Goal: Information Seeking & Learning: Check status

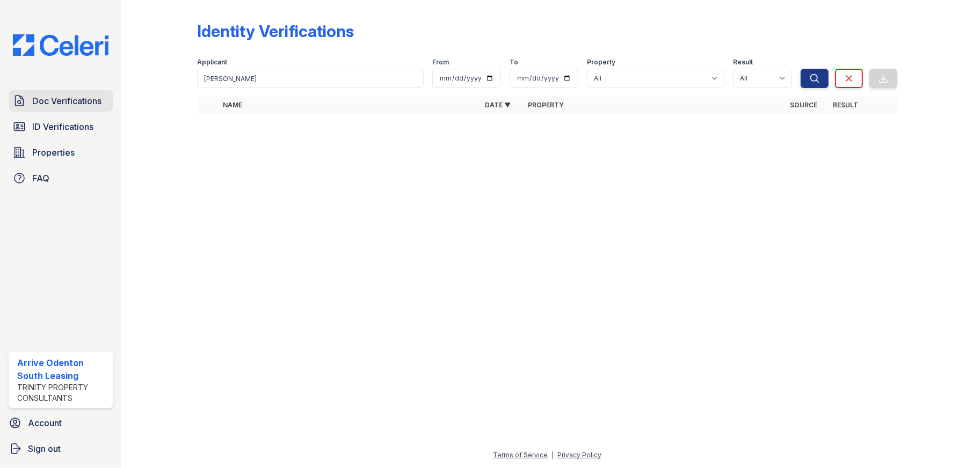
click at [63, 97] on span "Doc Verifications" at bounding box center [66, 101] width 69 height 13
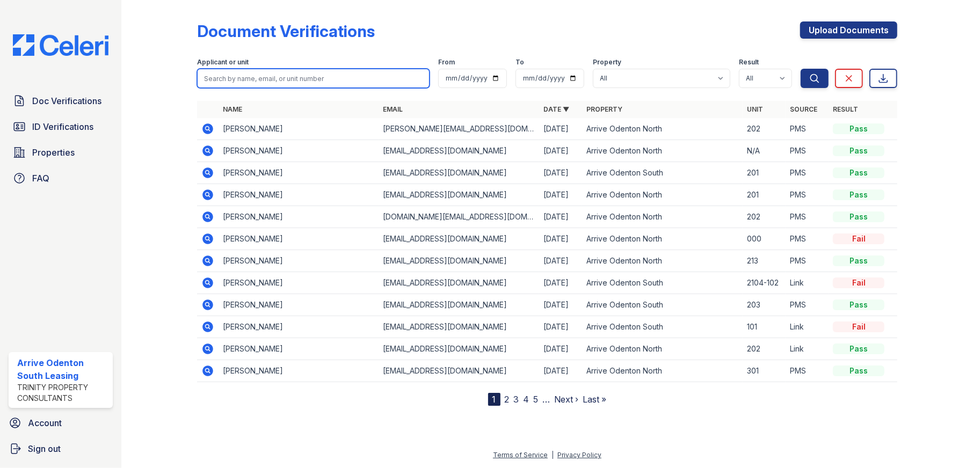
click at [280, 75] on input "search" at bounding box center [313, 78] width 233 height 19
type input "jerwanda"
click at [801, 69] on button "Search" at bounding box center [815, 78] width 28 height 19
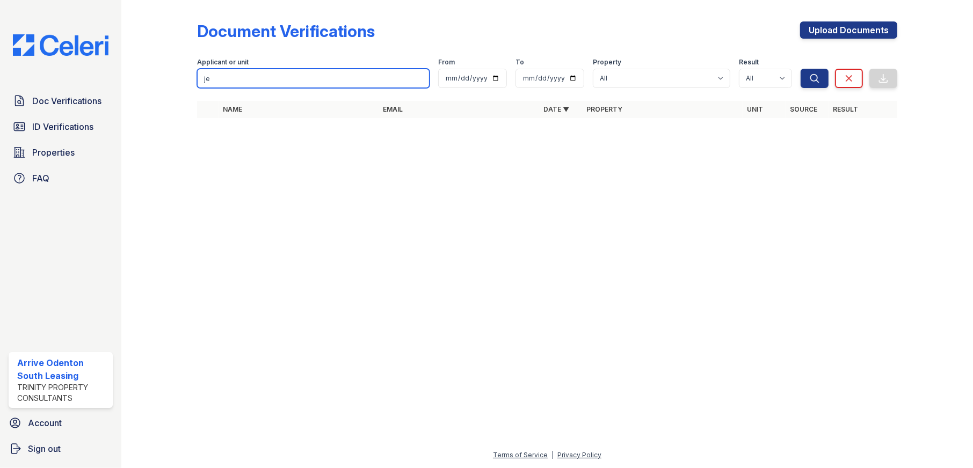
type input "j"
type input "[PERSON_NAME]"
click at [801, 69] on button "Search" at bounding box center [815, 78] width 28 height 19
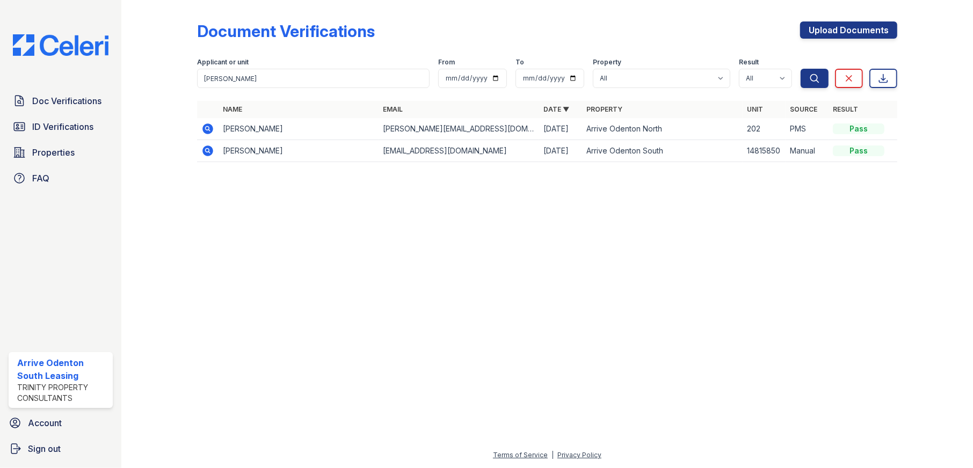
click at [207, 127] on icon at bounding box center [207, 128] width 3 height 3
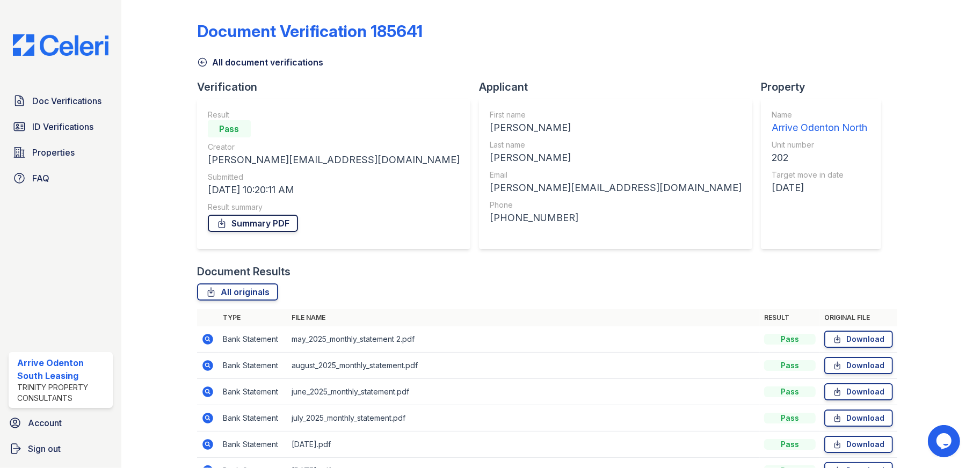
click at [261, 222] on link "Summary PDF" at bounding box center [253, 223] width 90 height 17
click at [73, 100] on span "Doc Verifications" at bounding box center [66, 101] width 69 height 13
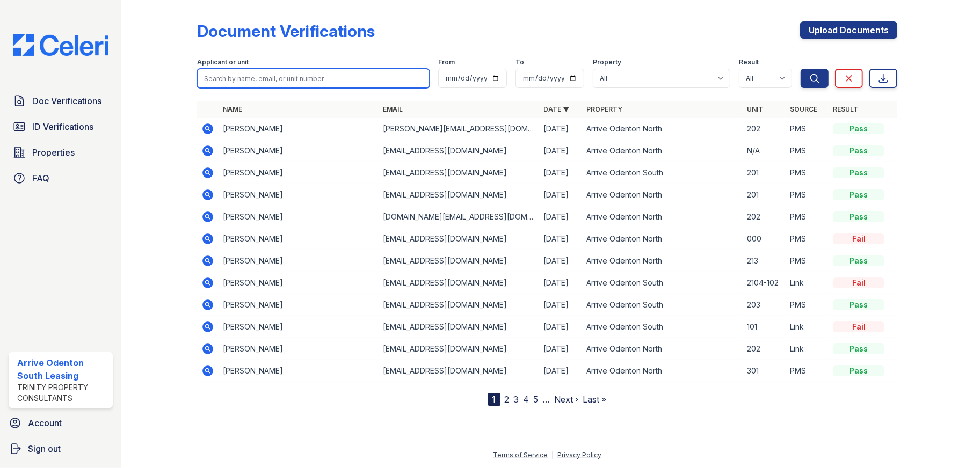
click at [358, 75] on input "search" at bounding box center [313, 78] width 233 height 19
type input "amanda"
click at [801, 69] on button "Search" at bounding box center [815, 78] width 28 height 19
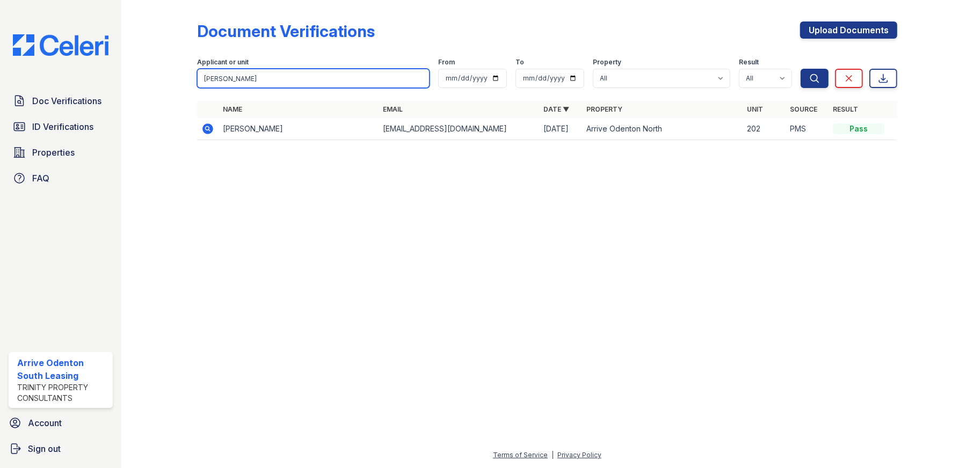
click at [277, 82] on input "amanda" at bounding box center [313, 78] width 233 height 19
type input "amanda"
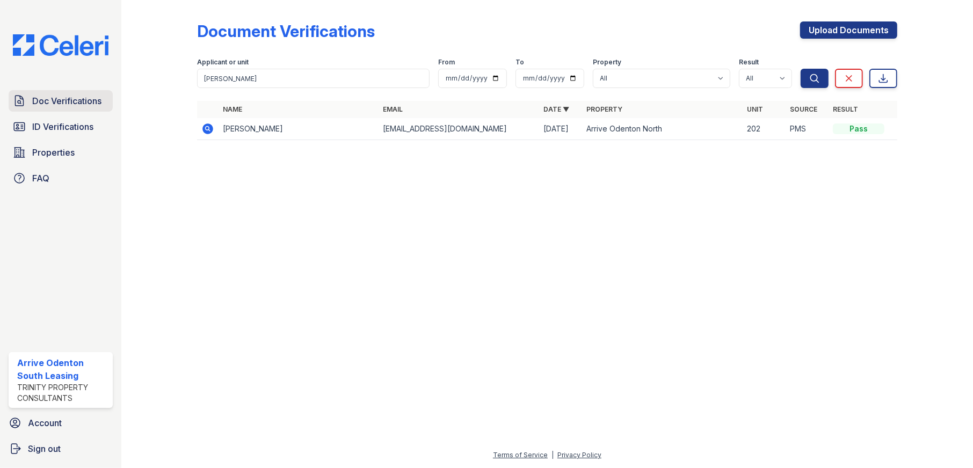
click at [73, 97] on span "Doc Verifications" at bounding box center [66, 101] width 69 height 13
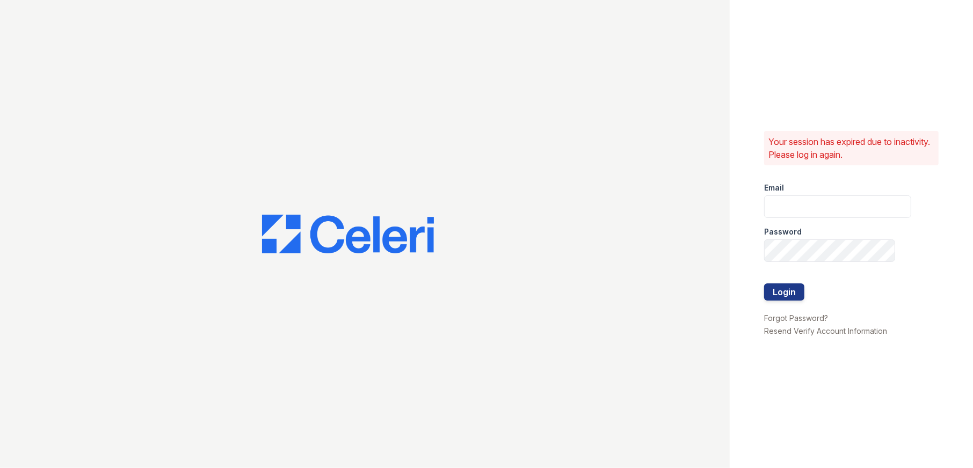
type input "arriveodentonsouth@trinity-pm.com"
click at [793, 295] on button "Login" at bounding box center [784, 292] width 40 height 17
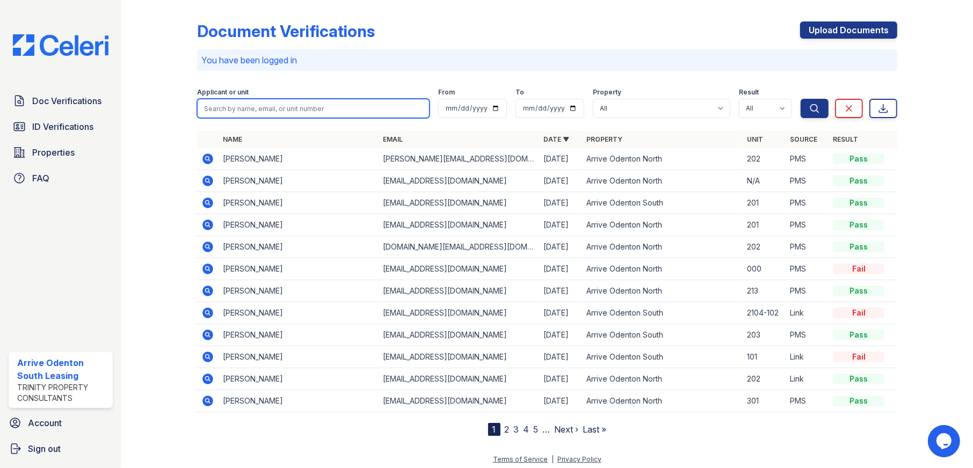
click at [255, 112] on input "search" at bounding box center [313, 108] width 233 height 19
type input "jerwanda"
click at [801, 99] on button "Search" at bounding box center [815, 108] width 28 height 19
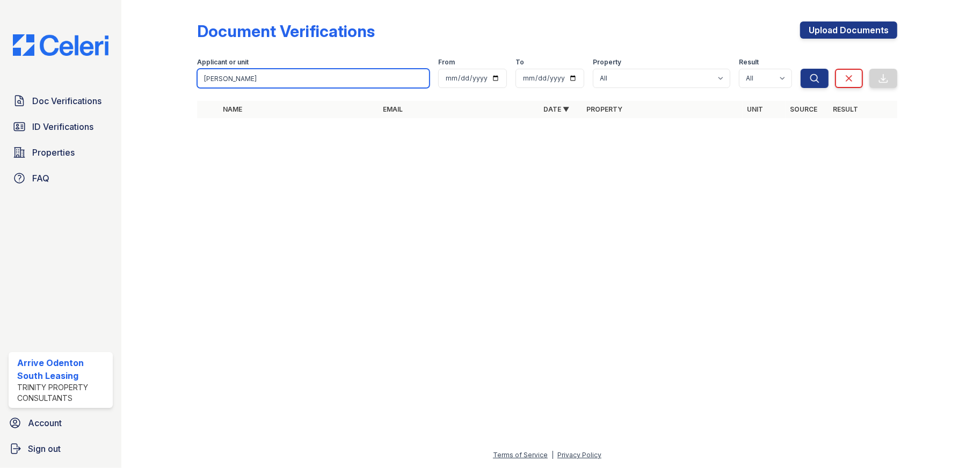
type input "jerwanda turner"
click at [801, 69] on button "Search" at bounding box center [815, 78] width 28 height 19
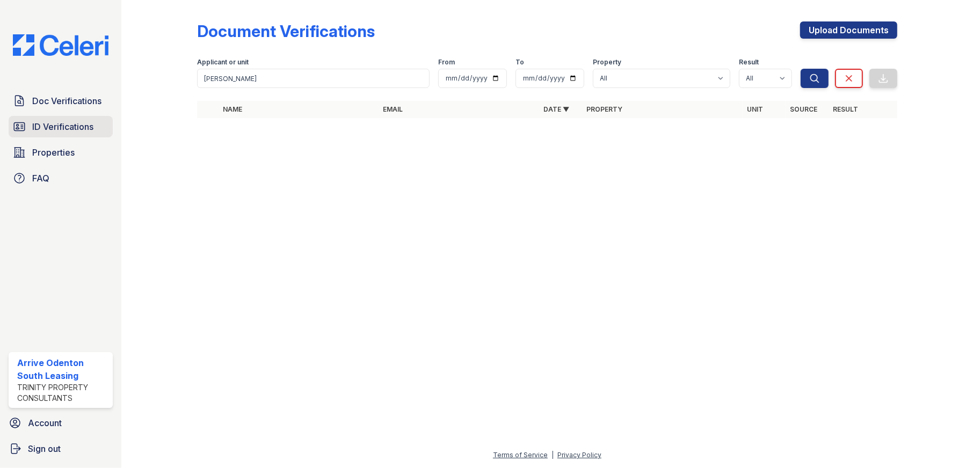
click at [68, 126] on span "ID Verifications" at bounding box center [62, 126] width 61 height 13
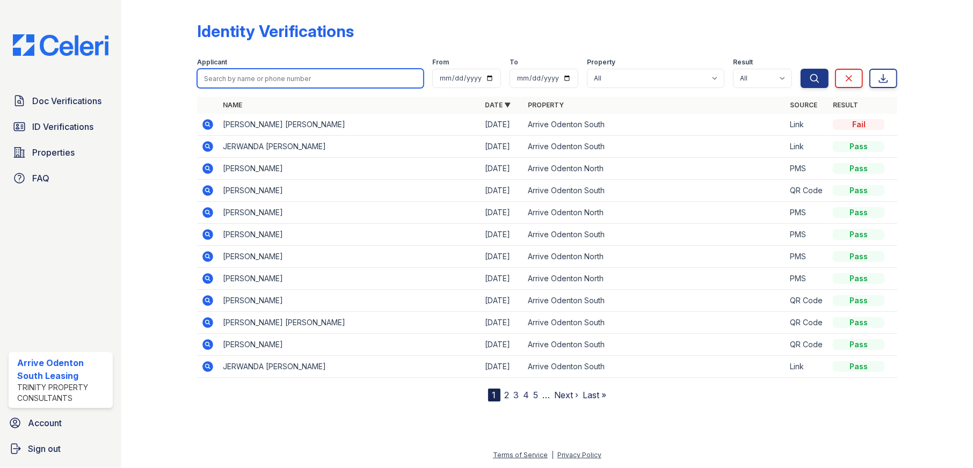
click at [267, 74] on input "search" at bounding box center [310, 78] width 227 height 19
type input "amanda"
click at [801, 69] on button "Search" at bounding box center [815, 78] width 28 height 19
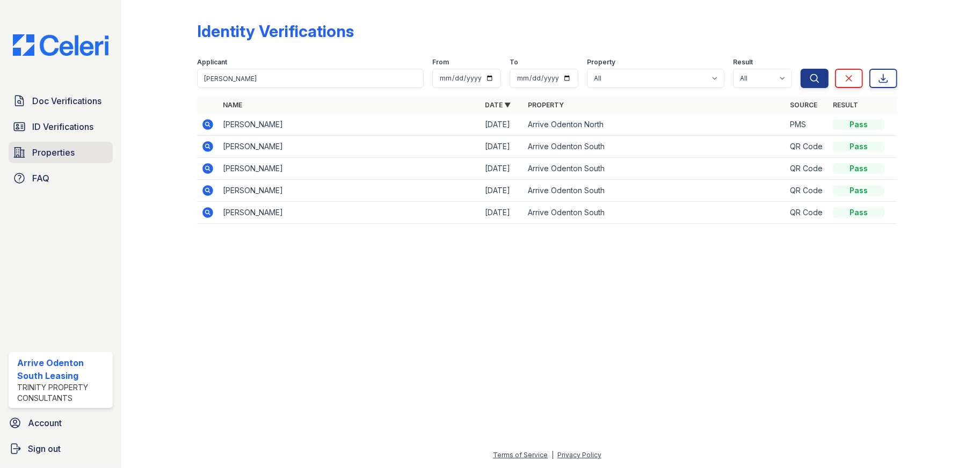
click at [61, 152] on span "Properties" at bounding box center [53, 152] width 42 height 13
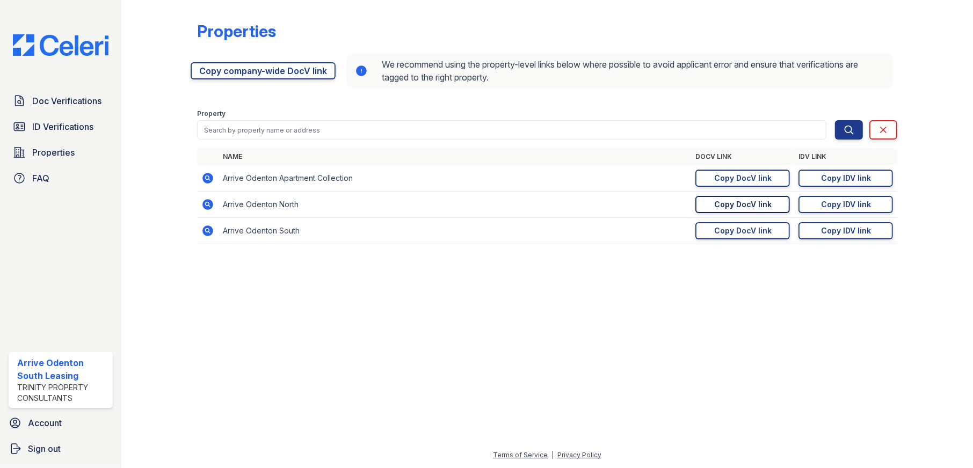
click at [752, 202] on div "Copy DocV link" at bounding box center [743, 204] width 57 height 11
click at [847, 204] on div "Copy IDV link" at bounding box center [846, 204] width 50 height 11
